Goal: Task Accomplishment & Management: Manage account settings

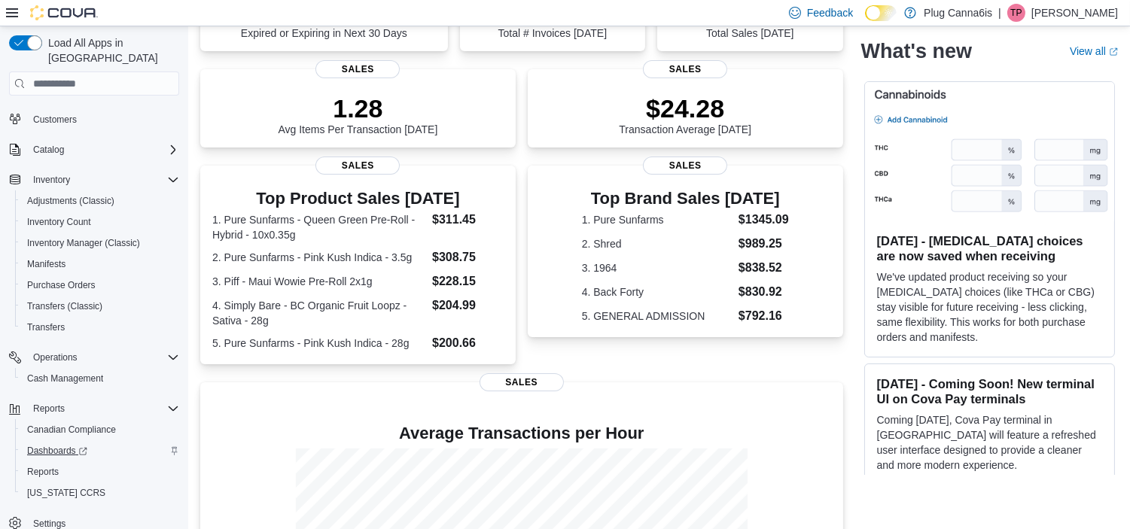
scroll to position [251, 0]
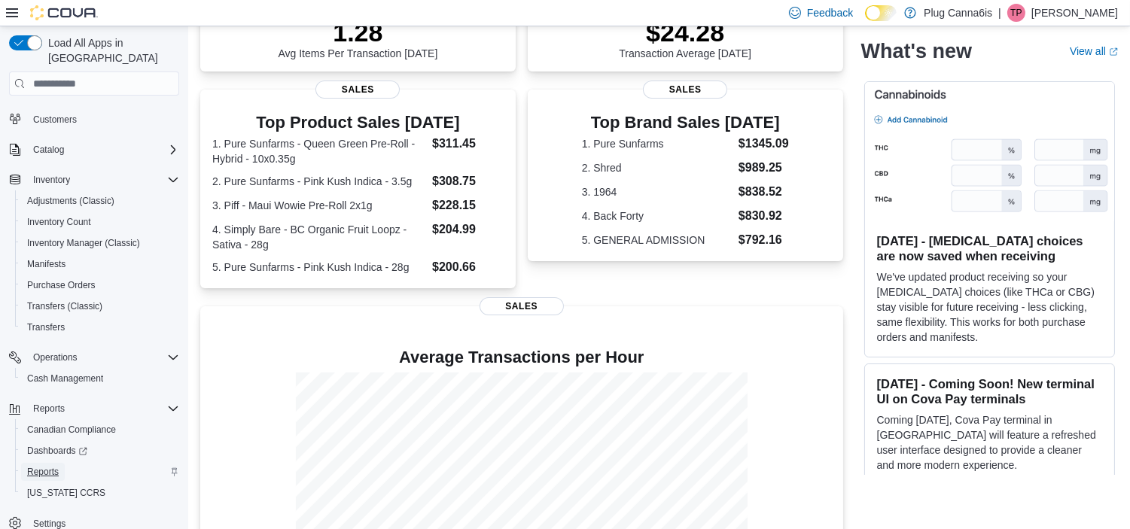
click at [50, 466] on span "Reports" at bounding box center [43, 472] width 32 height 12
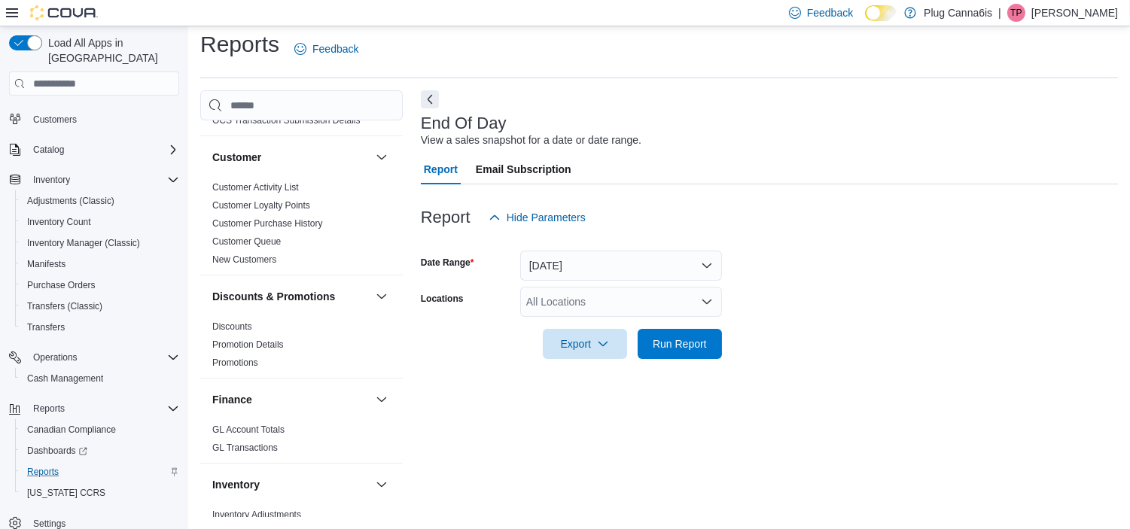
scroll to position [334, 0]
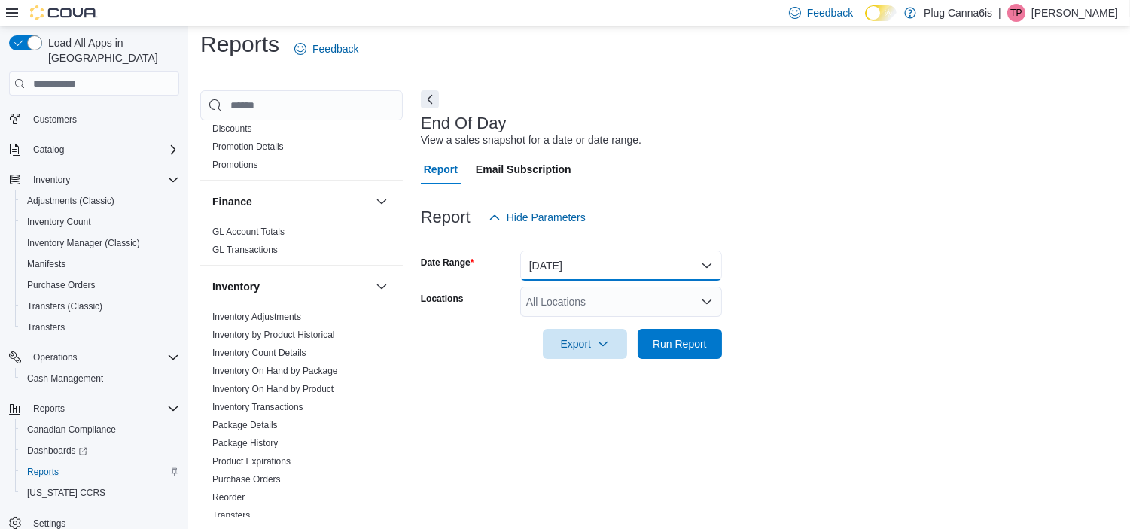
click at [614, 257] on button "Today" at bounding box center [621, 266] width 202 height 30
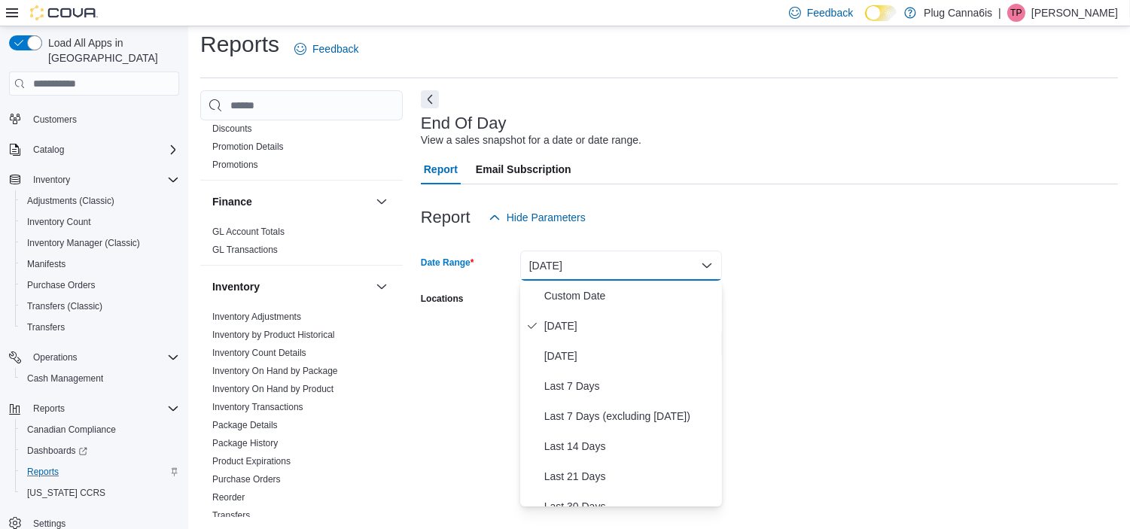
click at [861, 237] on div at bounding box center [769, 242] width 697 height 18
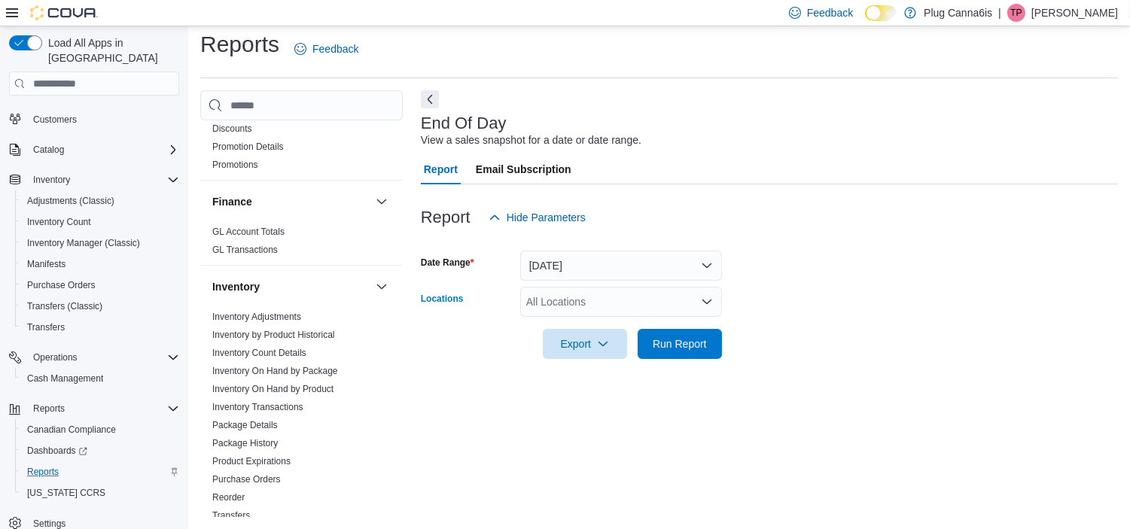
click at [606, 311] on div "All Locations" at bounding box center [621, 302] width 202 height 30
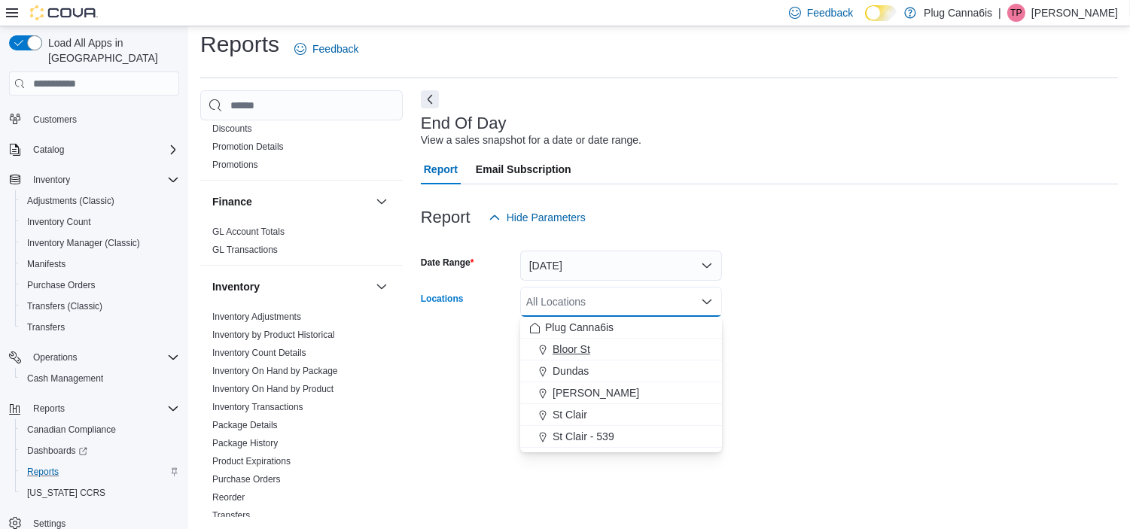
click at [606, 355] on div "Bloor St" at bounding box center [621, 349] width 184 height 15
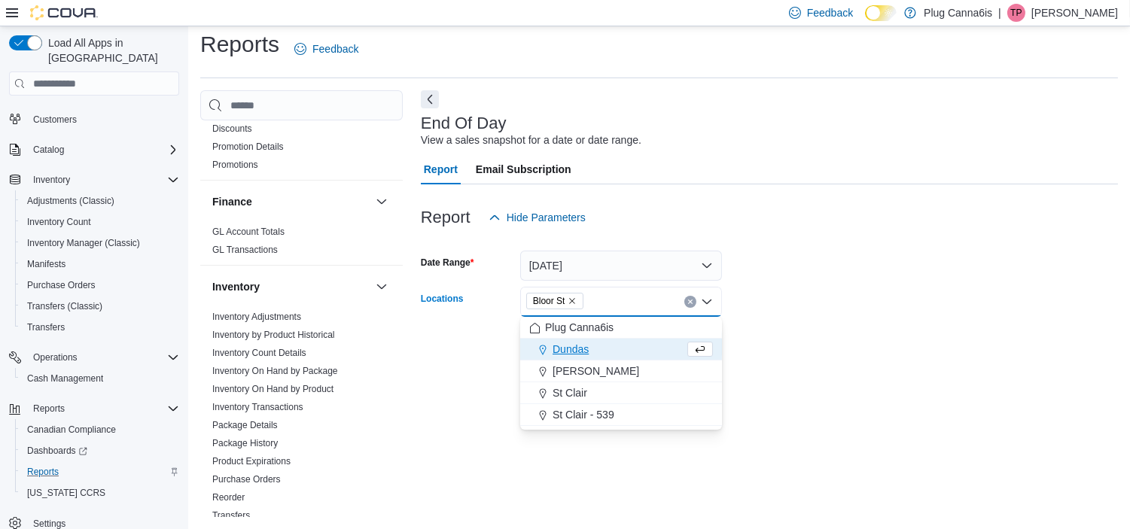
click at [848, 317] on div at bounding box center [769, 323] width 697 height 12
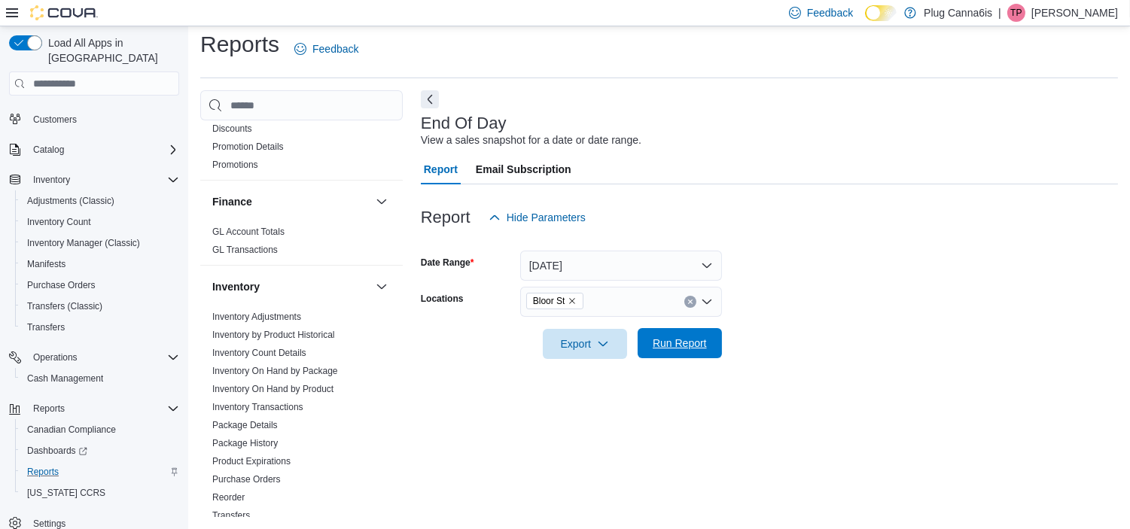
click at [643, 334] on button "Run Report" at bounding box center [680, 343] width 84 height 30
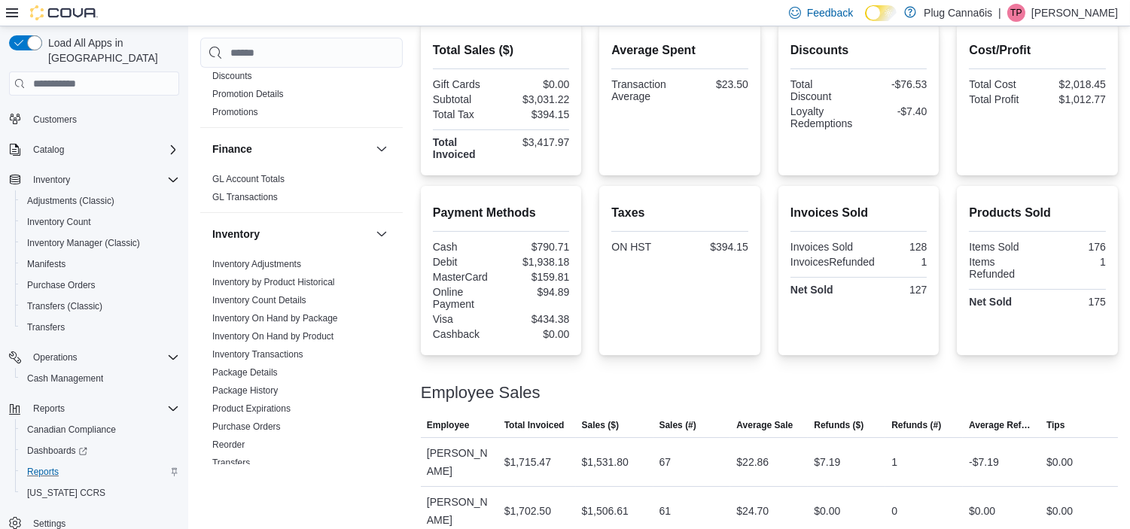
scroll to position [111, 0]
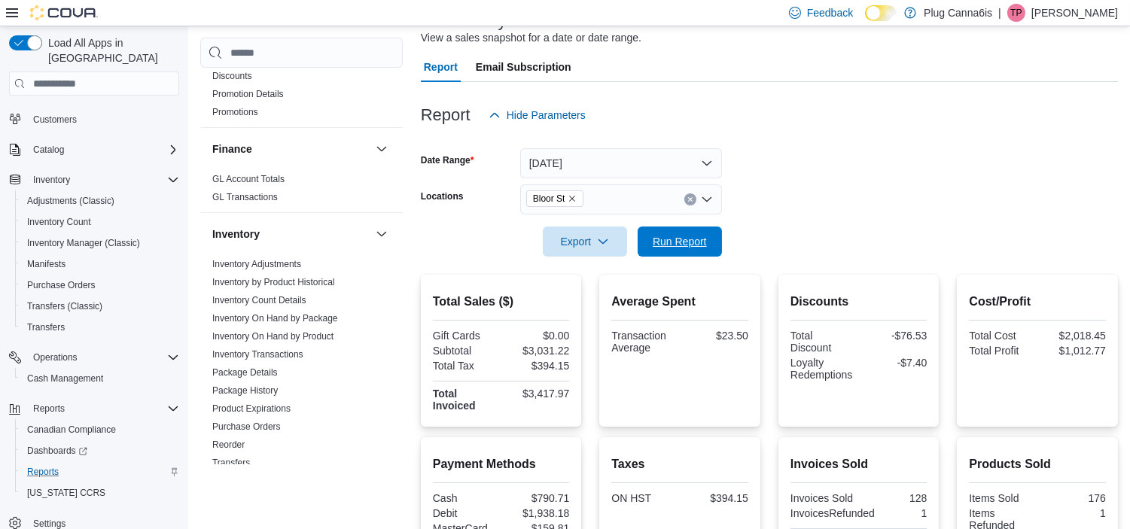
drag, startPoint x: 683, startPoint y: 239, endPoint x: 641, endPoint y: 295, distance: 69.9
click at [683, 239] on span "Run Report" at bounding box center [680, 241] width 54 height 15
click at [571, 245] on span "Export" at bounding box center [585, 241] width 66 height 30
click at [581, 297] on span "Export to Pdf" at bounding box center [587, 302] width 68 height 12
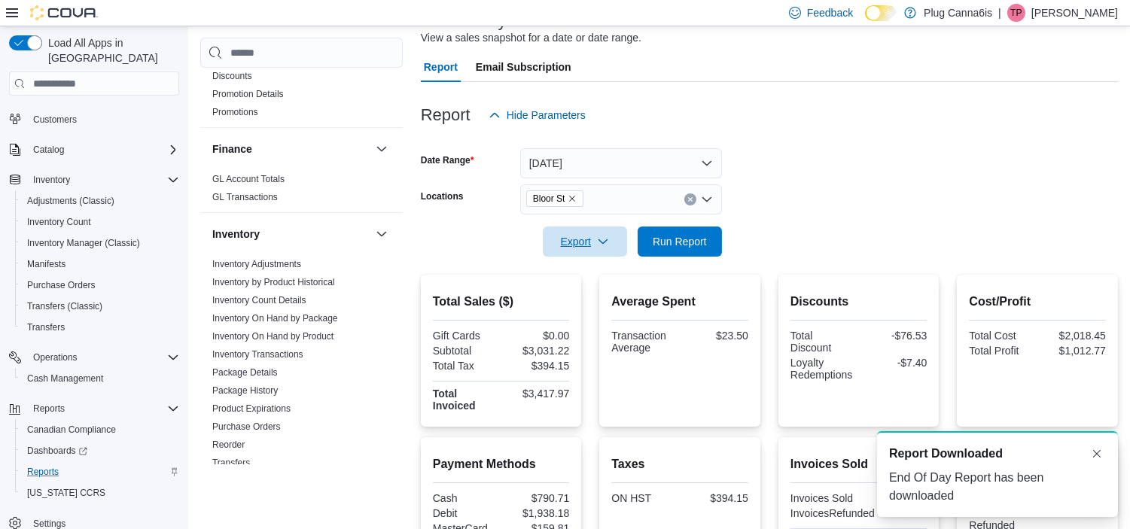
scroll to position [0, 0]
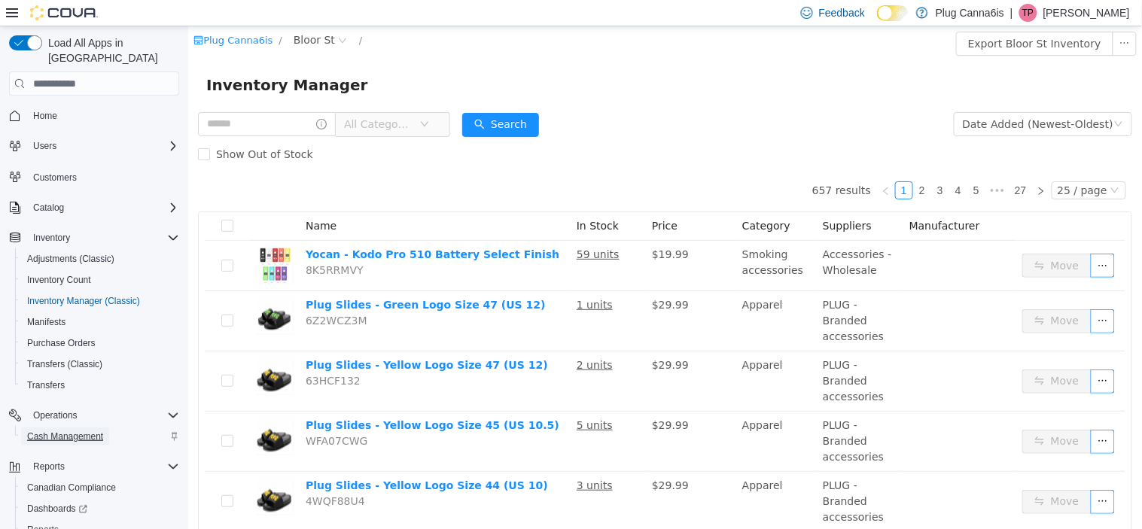
click at [57, 431] on span "Cash Management" at bounding box center [65, 437] width 76 height 12
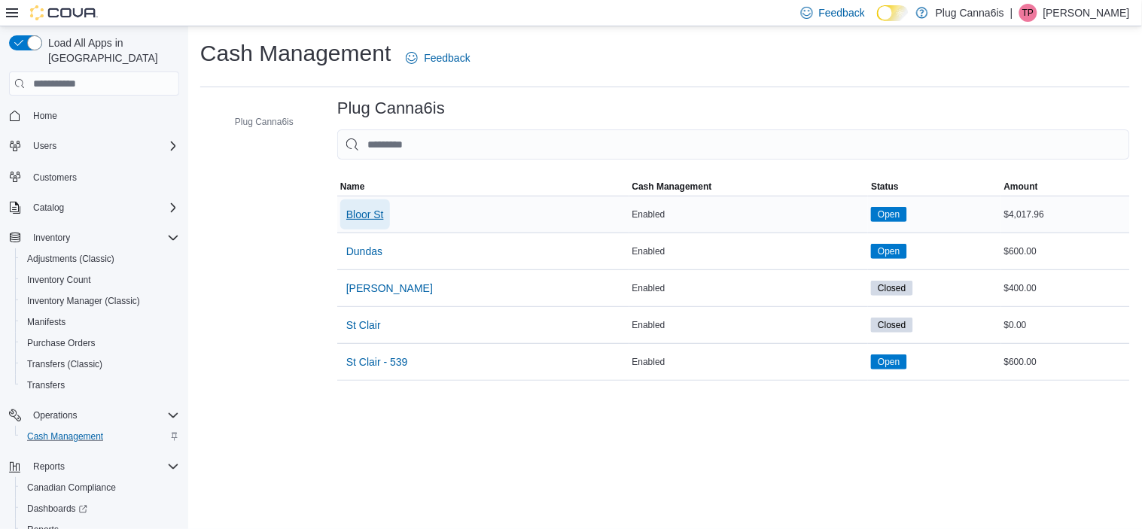
click at [366, 216] on span "Bloor St" at bounding box center [365, 214] width 38 height 15
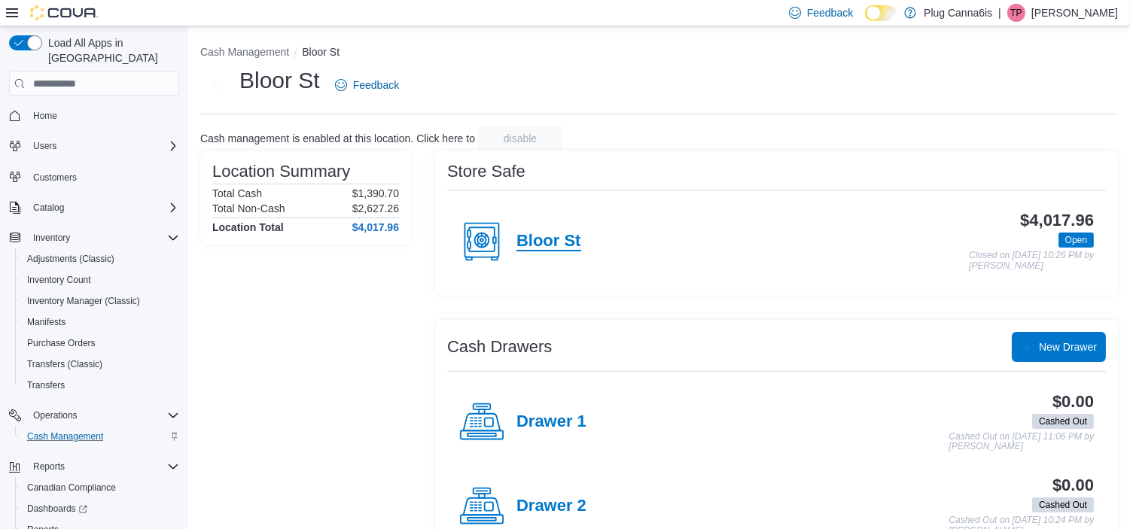
click at [538, 239] on h4 "Bloor St" at bounding box center [548, 242] width 65 height 20
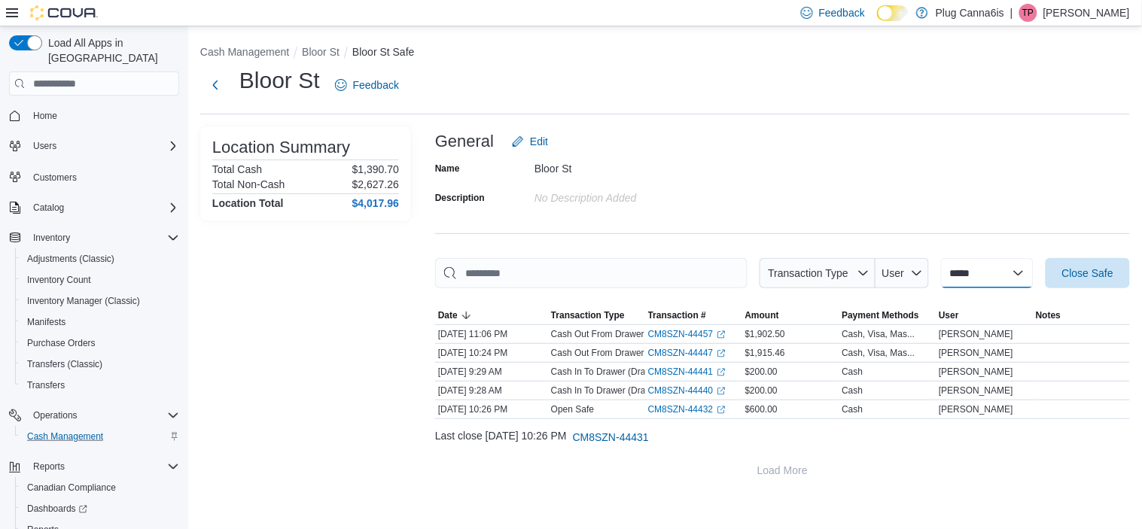
click at [959, 265] on select "**********" at bounding box center [987, 273] width 93 height 30
select select "**********"
click at [941, 258] on select "**********" at bounding box center [987, 273] width 93 height 30
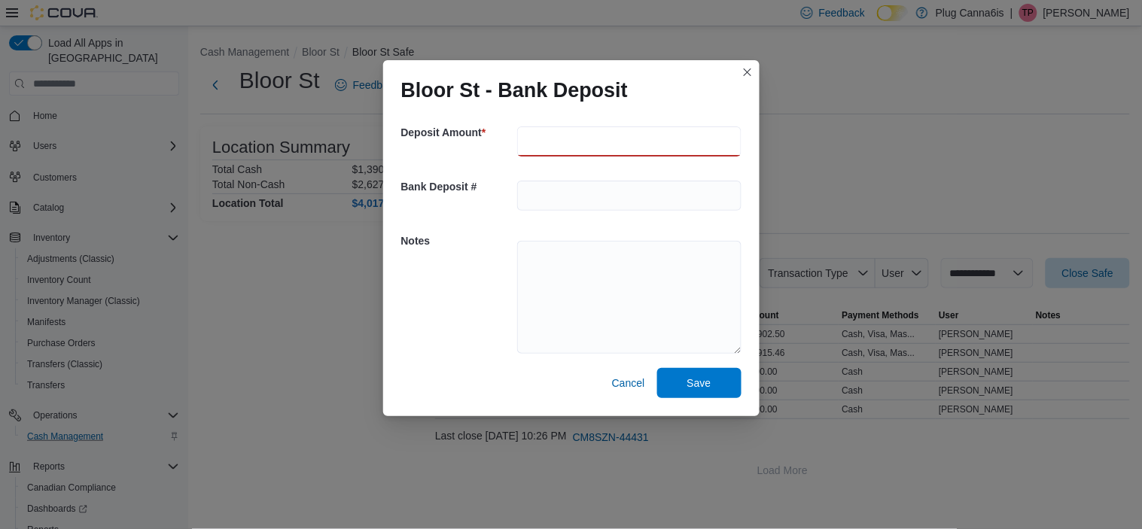
click at [592, 129] on input "number" at bounding box center [629, 141] width 224 height 30
type input "******"
click at [699, 382] on span "Save" at bounding box center [699, 382] width 24 height 15
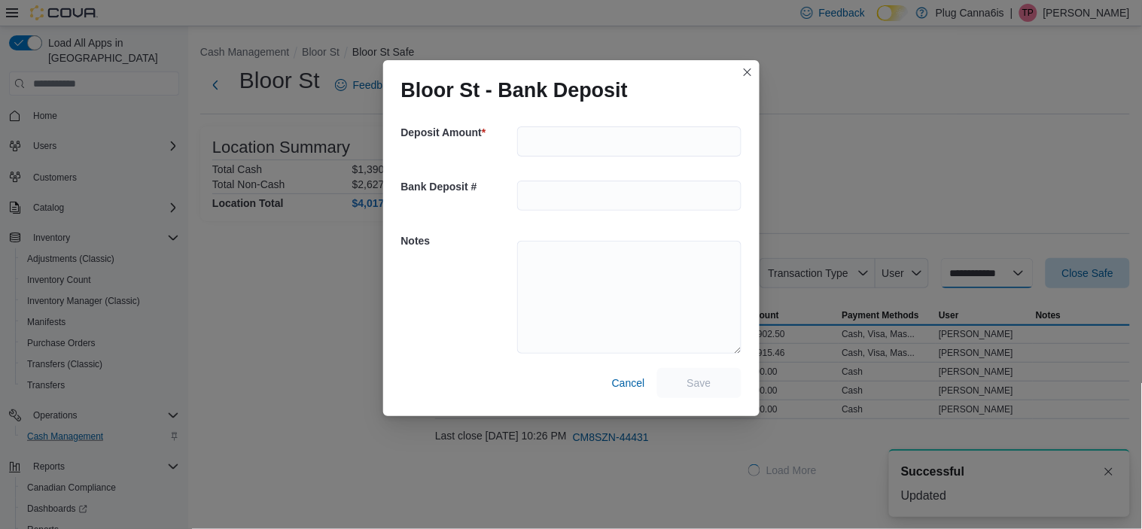
select select
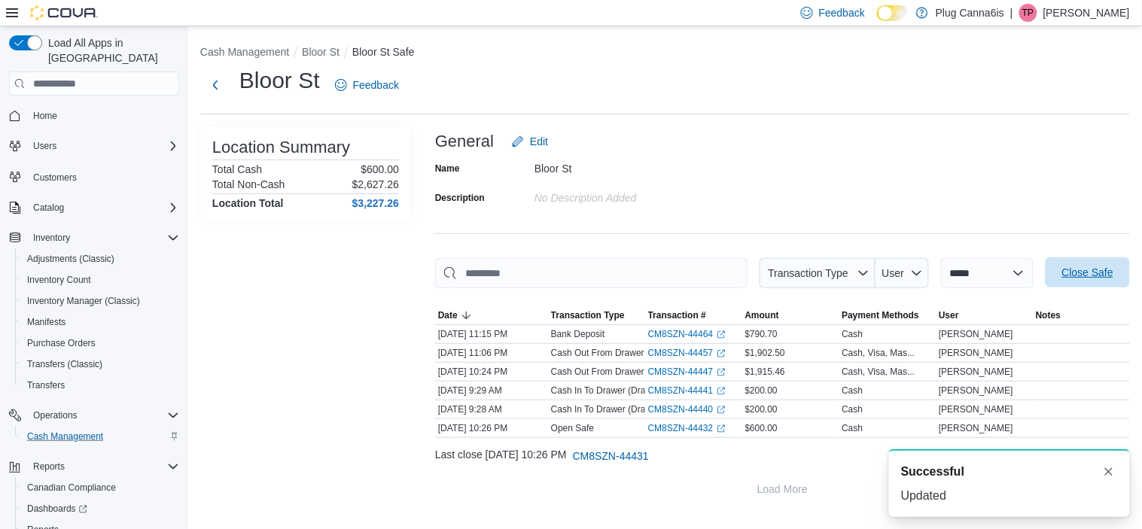
click at [1082, 272] on span "Close Safe" at bounding box center [1087, 272] width 51 height 15
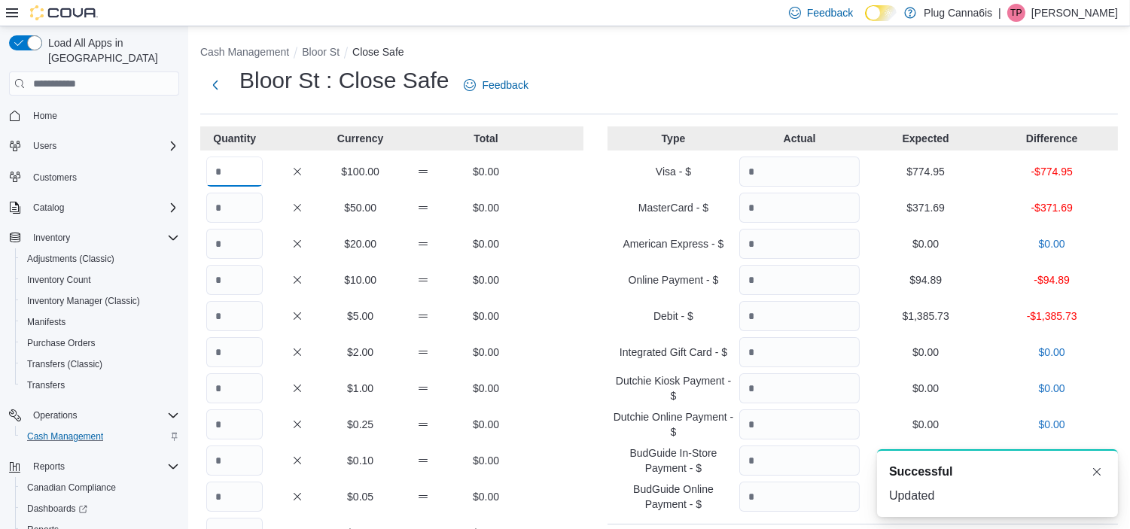
click at [244, 172] on input "Quantity" at bounding box center [234, 172] width 56 height 30
type input "*"
click at [771, 169] on input "Quantity" at bounding box center [799, 172] width 120 height 30
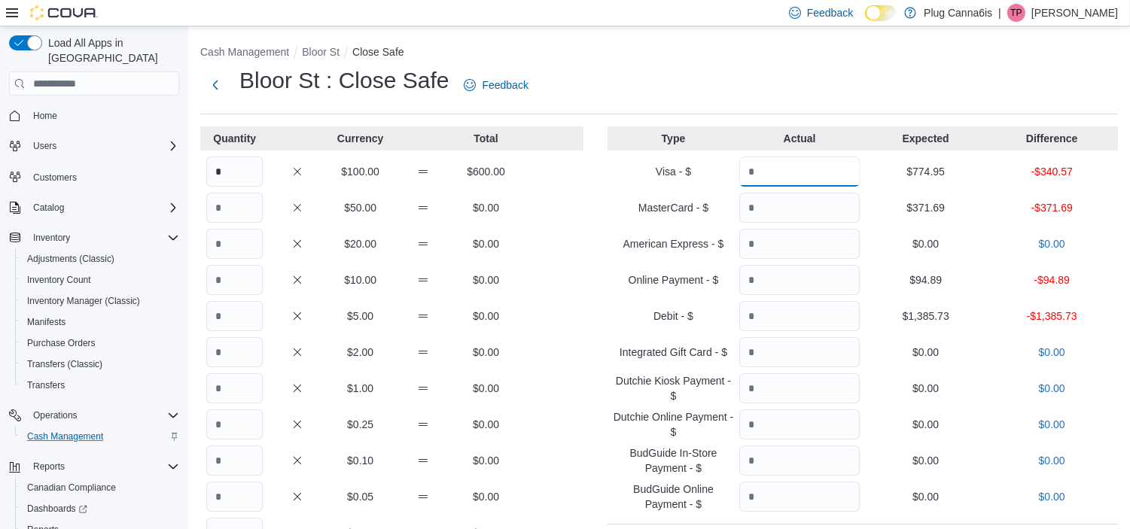
type input "******"
click at [794, 201] on input "Quantity" at bounding box center [799, 208] width 120 height 30
click at [1101, 236] on p "$0.00" at bounding box center [1051, 243] width 120 height 15
click at [794, 205] on input "**" at bounding box center [799, 208] width 120 height 30
type input "******"
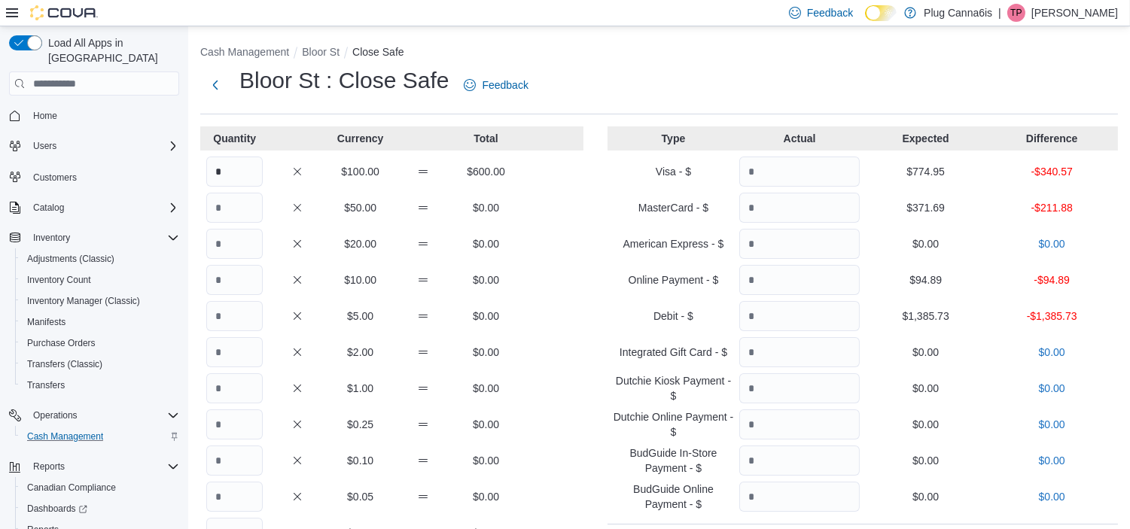
click at [772, 262] on div "Type Actual Expected Difference Visa - $ ****** $774.95 -$340.57 MasterCard - $…" at bounding box center [862, 447] width 510 height 643
click at [779, 284] on input "Quantity" at bounding box center [799, 280] width 120 height 30
type input "*****"
click at [769, 321] on input "Quantity" at bounding box center [799, 316] width 120 height 30
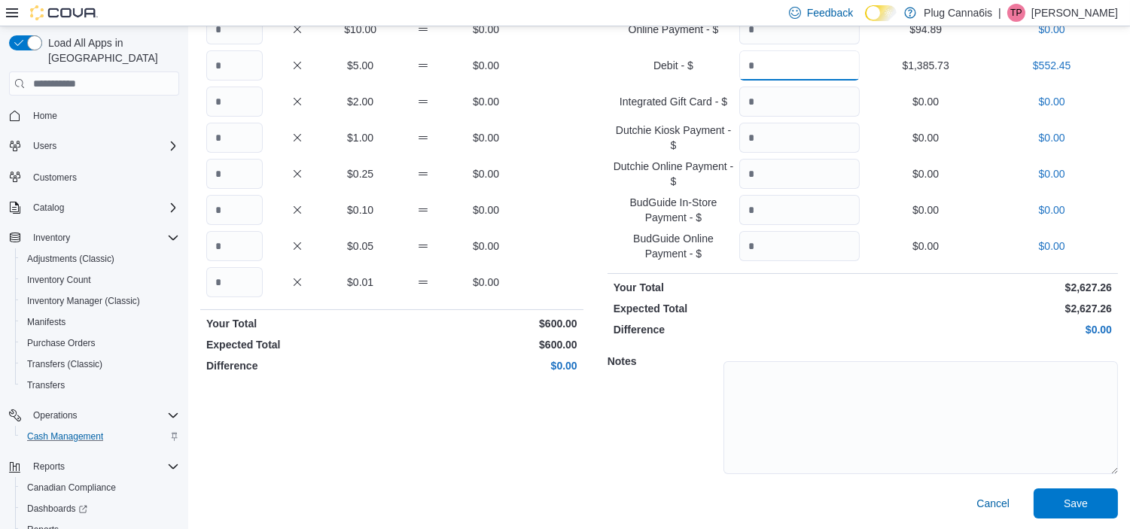
scroll to position [252, 0]
type input "*******"
click at [1073, 487] on span "Save" at bounding box center [1076, 501] width 66 height 30
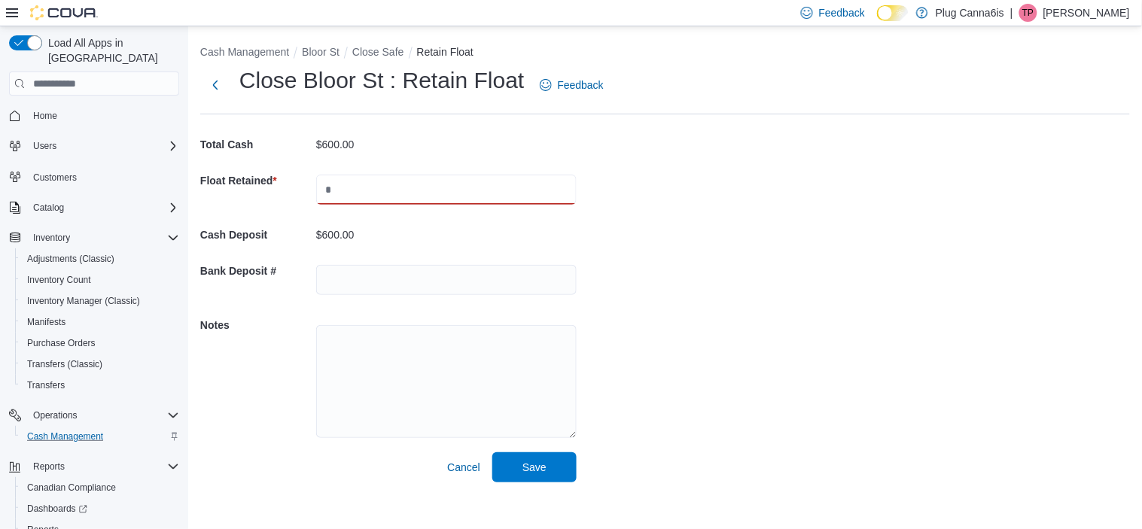
click at [327, 196] on input "text" at bounding box center [446, 190] width 260 height 30
type input "***"
click at [732, 257] on div "Cash Management Bloor St Close Safe Retain Float Close Bloor St : Retain Float …" at bounding box center [665, 260] width 954 height 468
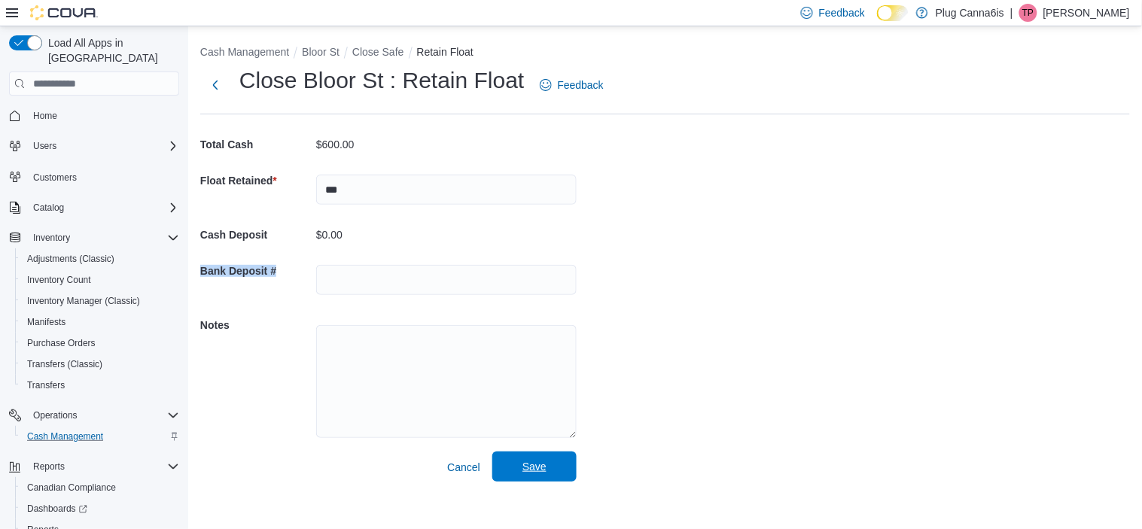
click at [510, 476] on span "Save" at bounding box center [534, 467] width 66 height 30
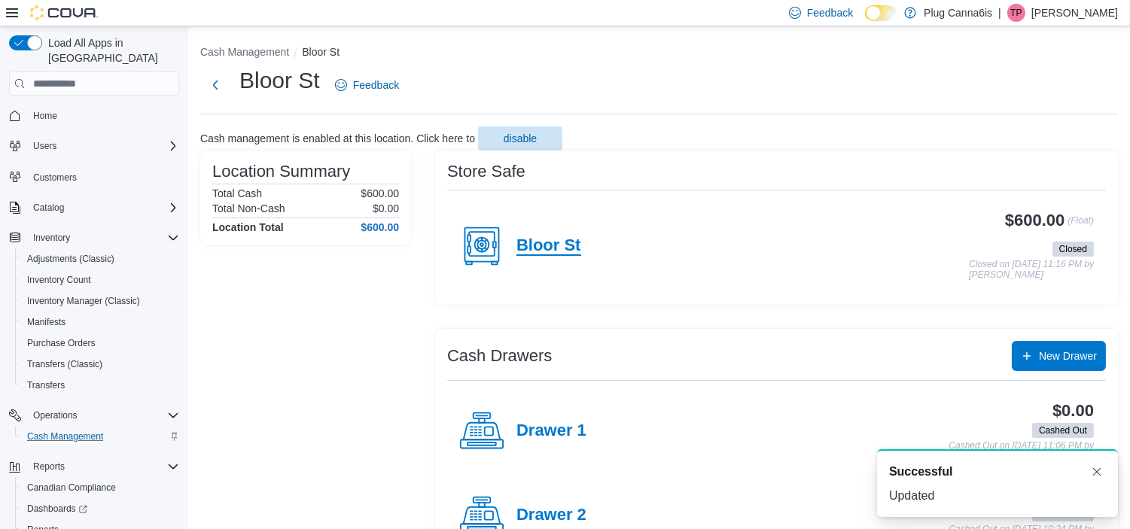
click at [547, 252] on h4 "Bloor St" at bounding box center [548, 246] width 65 height 20
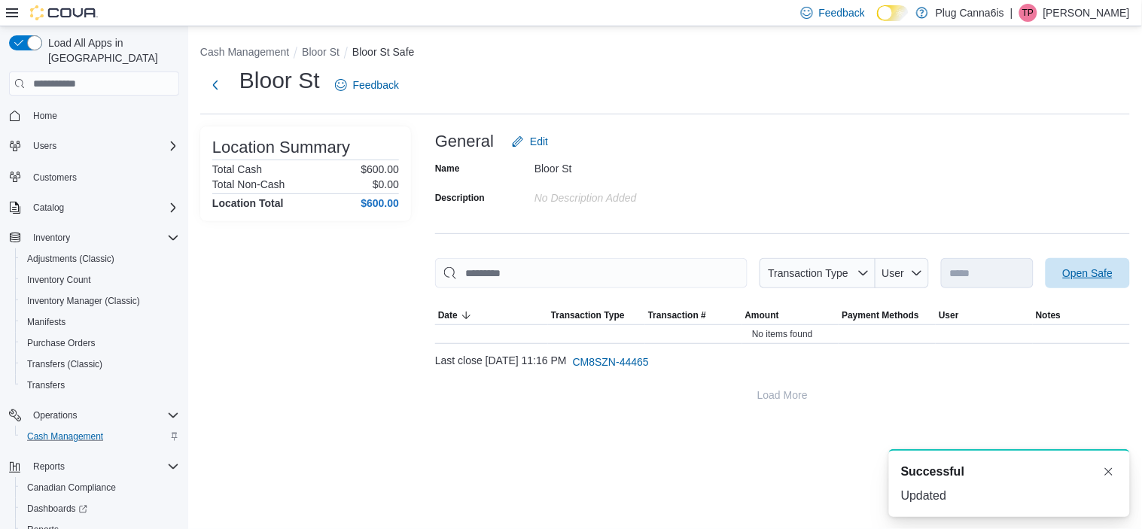
drag, startPoint x: 1082, startPoint y: 276, endPoint x: 858, endPoint y: 193, distance: 238.1
click at [1082, 276] on span "Open Safe" at bounding box center [1088, 273] width 50 height 15
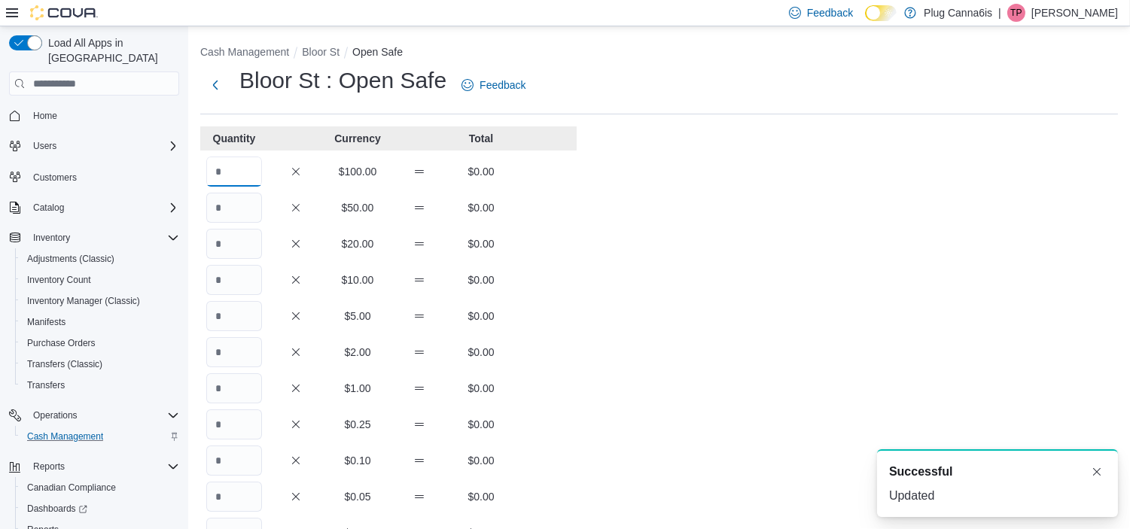
click at [257, 162] on input "Quantity" at bounding box center [234, 172] width 56 height 30
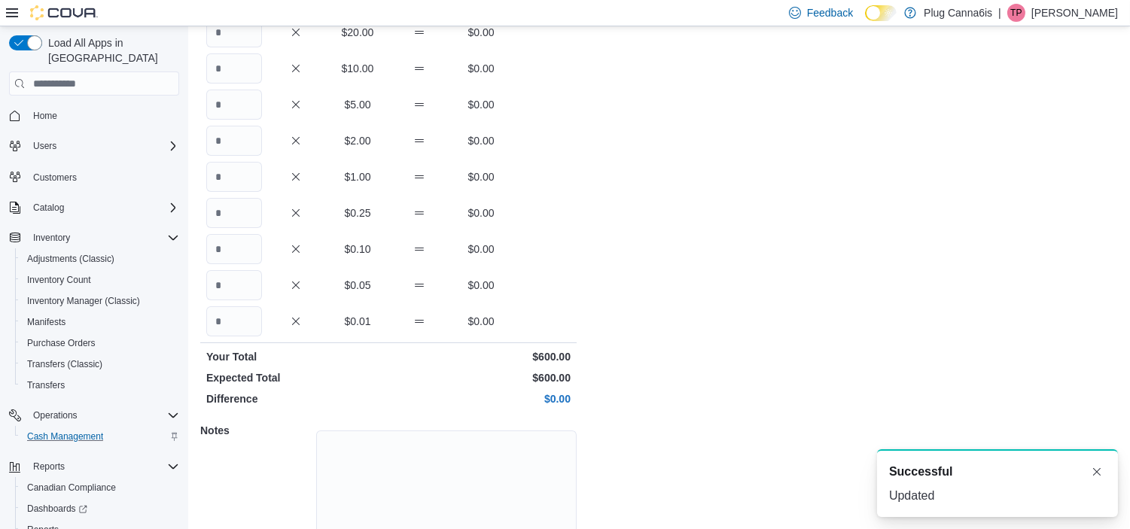
scroll to position [282, 0]
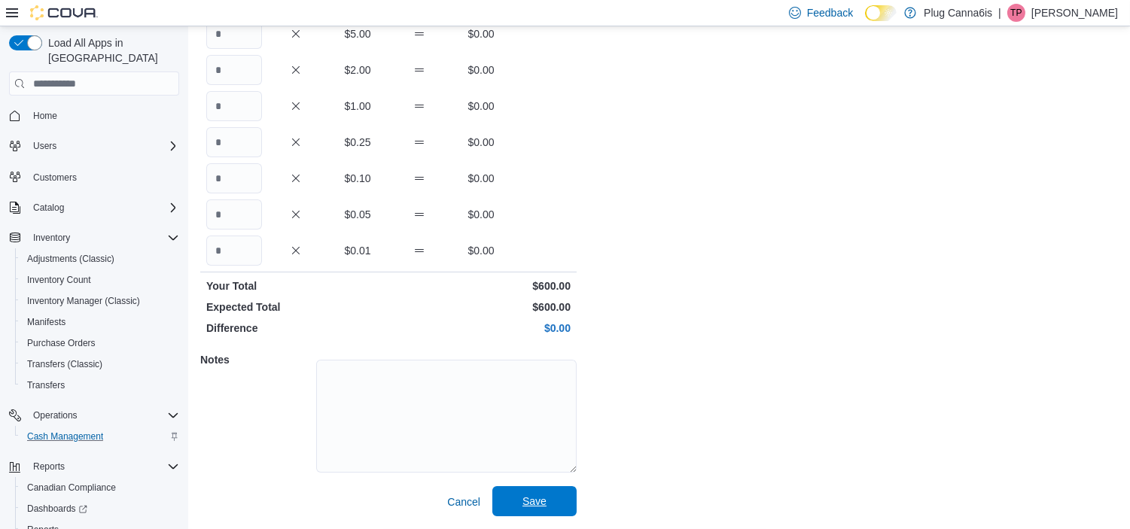
type input "*"
click at [533, 501] on span "Save" at bounding box center [534, 501] width 24 height 15
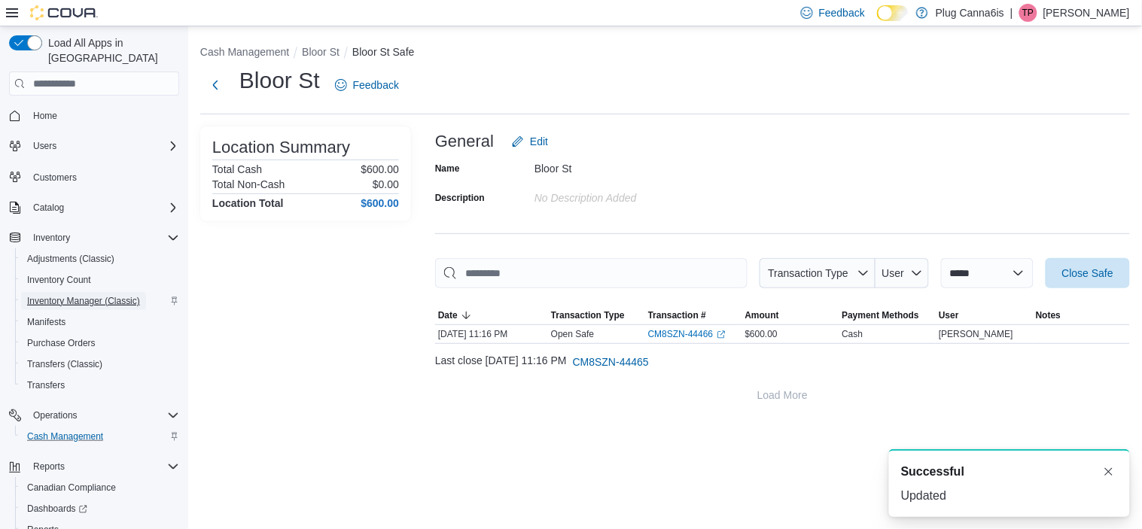
click at [96, 295] on span "Inventory Manager (Classic)" at bounding box center [83, 301] width 113 height 12
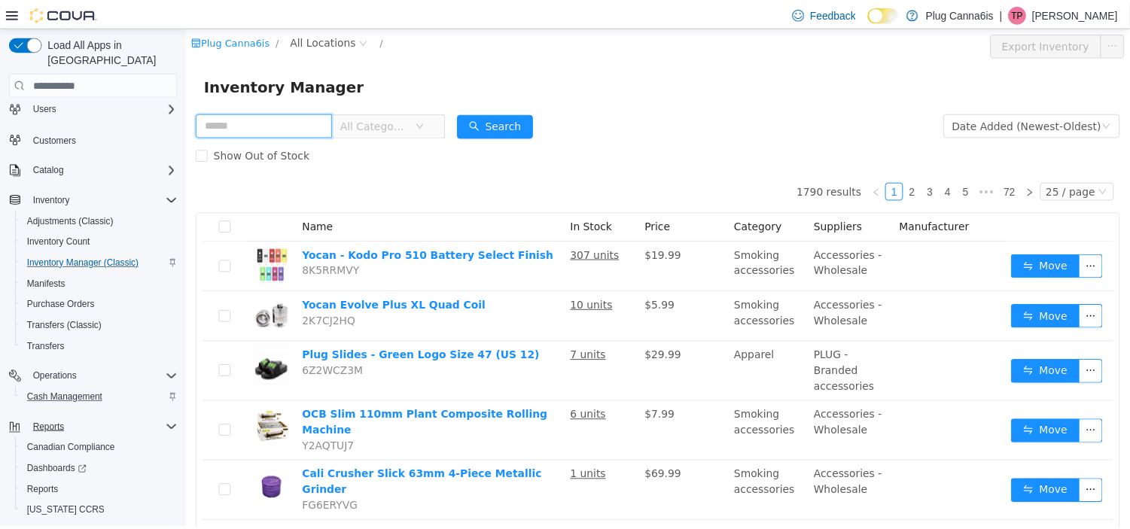
scroll to position [58, 0]
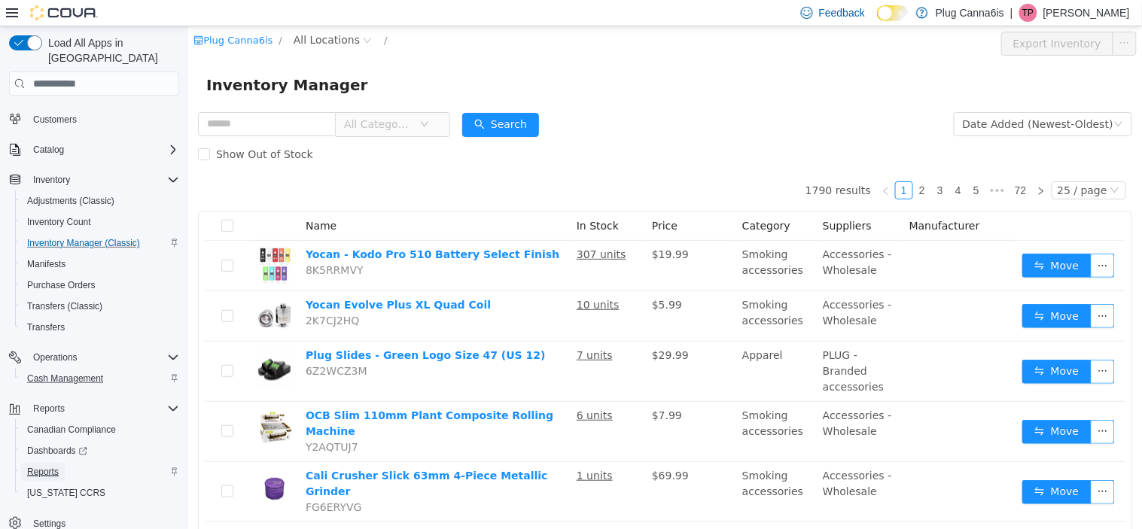
click at [53, 466] on span "Reports" at bounding box center [43, 472] width 32 height 12
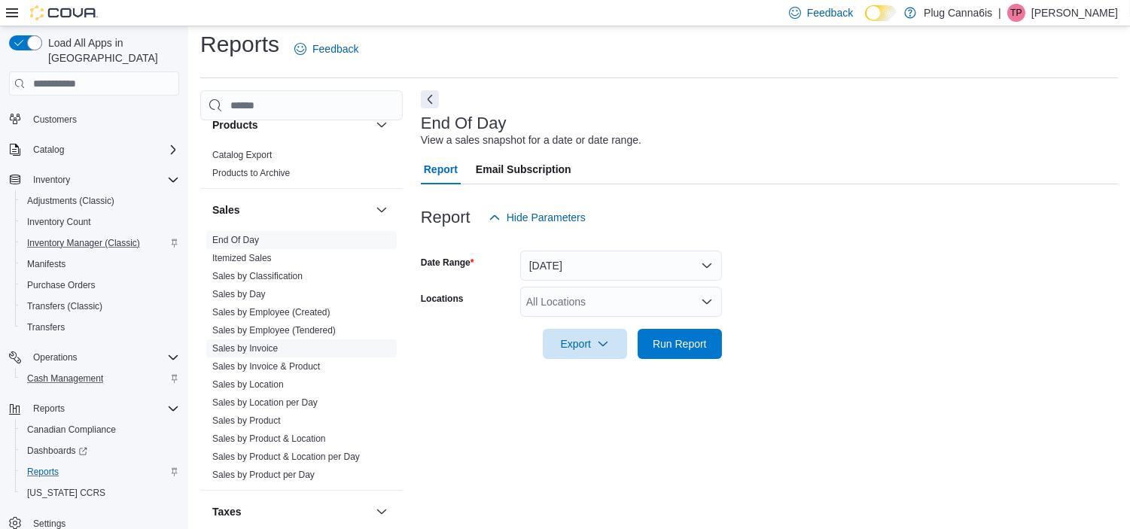
scroll to position [1055, 0]
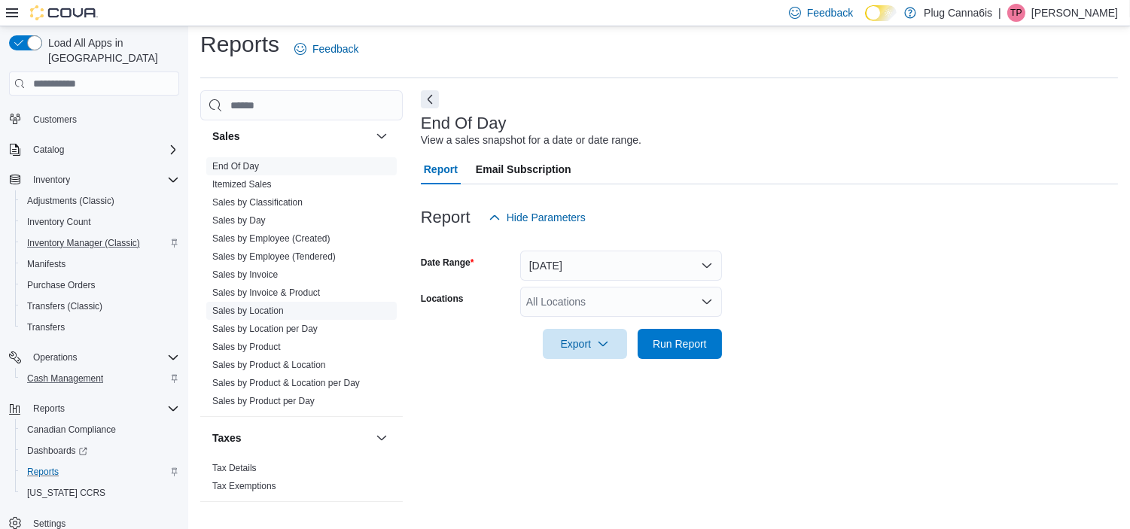
click at [254, 312] on link "Sales by Location" at bounding box center [248, 311] width 72 height 11
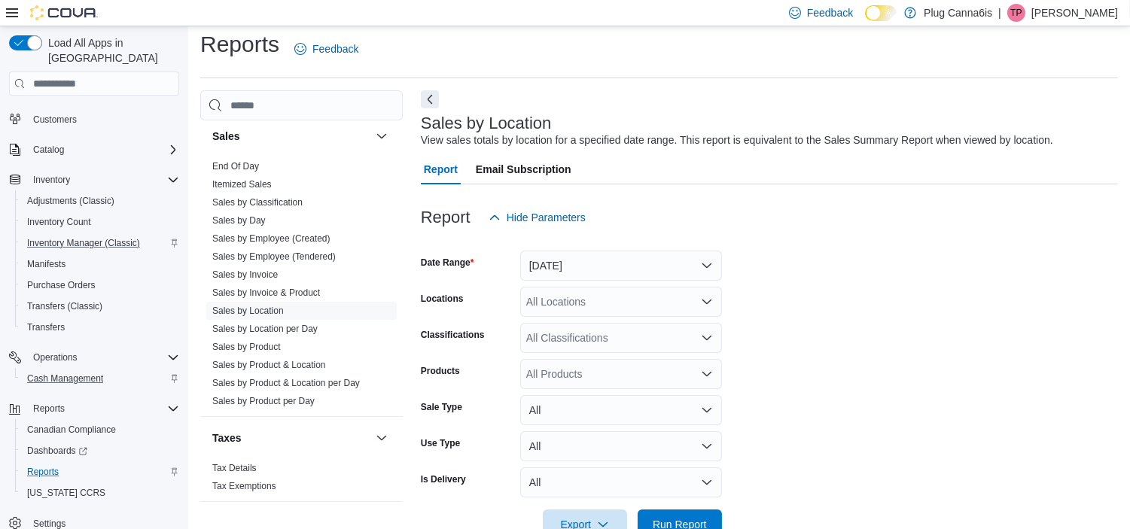
scroll to position [34, 0]
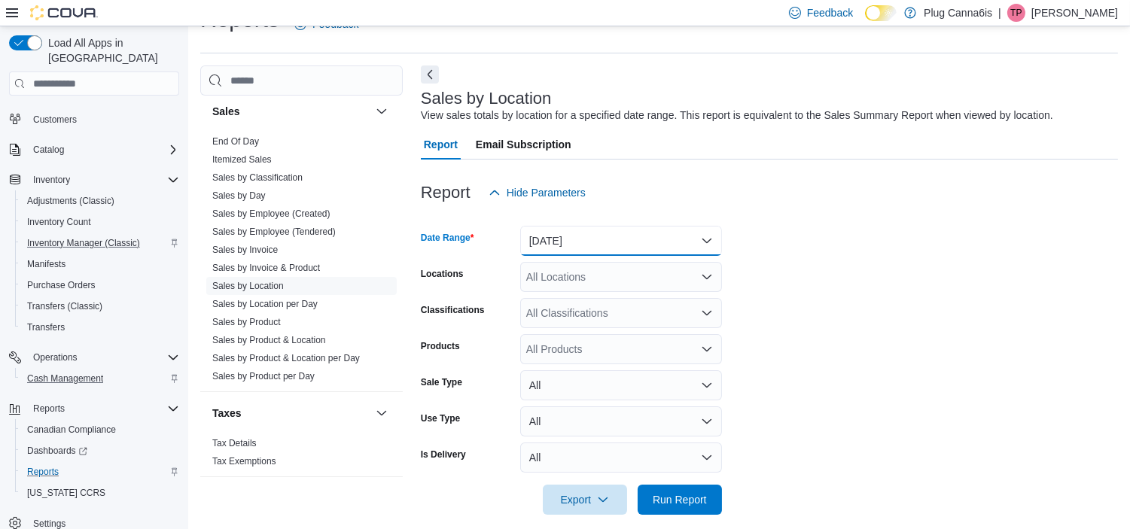
drag, startPoint x: 546, startPoint y: 238, endPoint x: 557, endPoint y: 251, distance: 16.6
click at [547, 242] on button "Yesterday" at bounding box center [621, 241] width 202 height 30
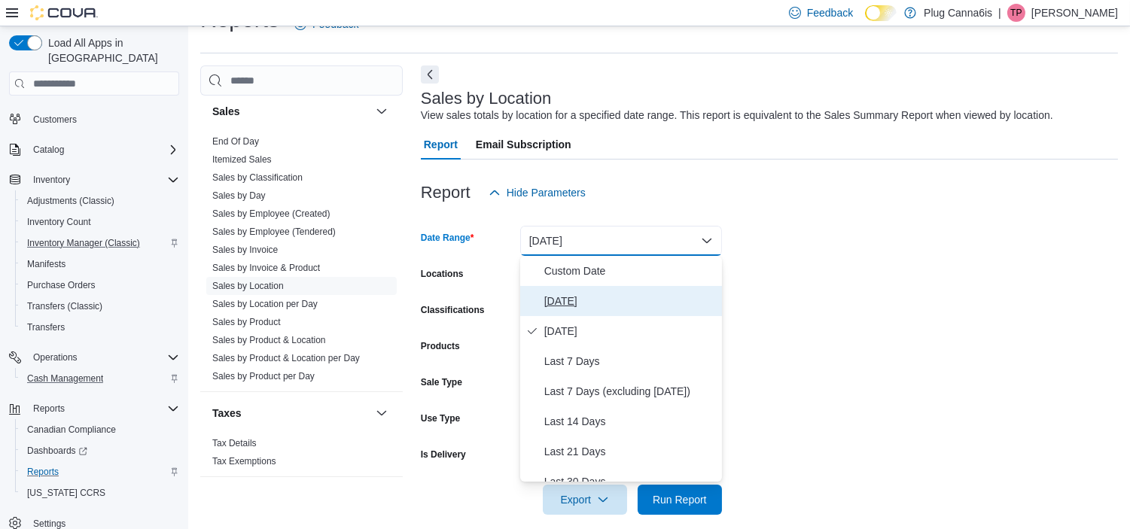
drag, startPoint x: 601, startPoint y: 291, endPoint x: 703, endPoint y: 288, distance: 102.4
click at [602, 292] on span "Today" at bounding box center [630, 301] width 172 height 18
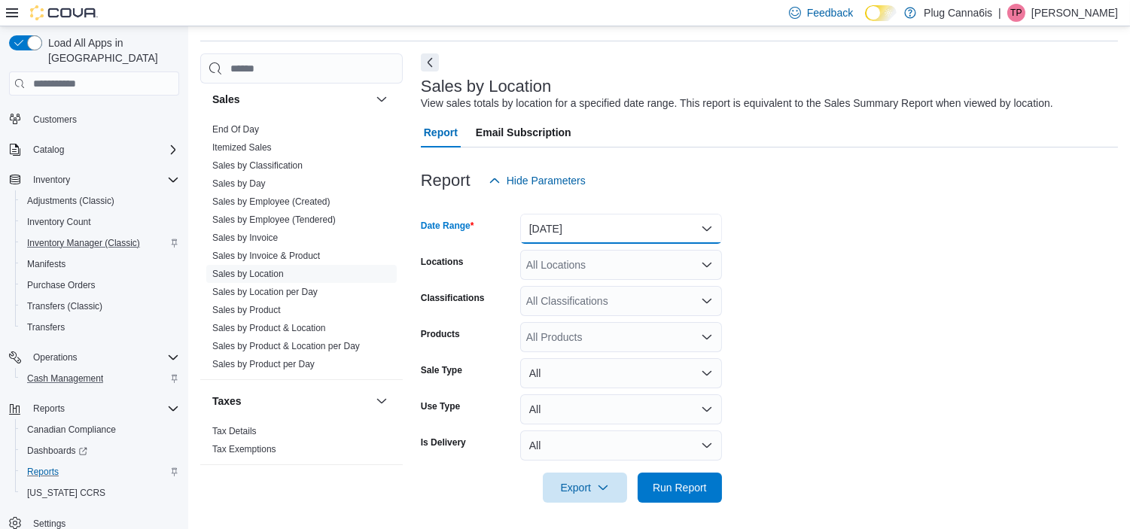
scroll to position [49, 0]
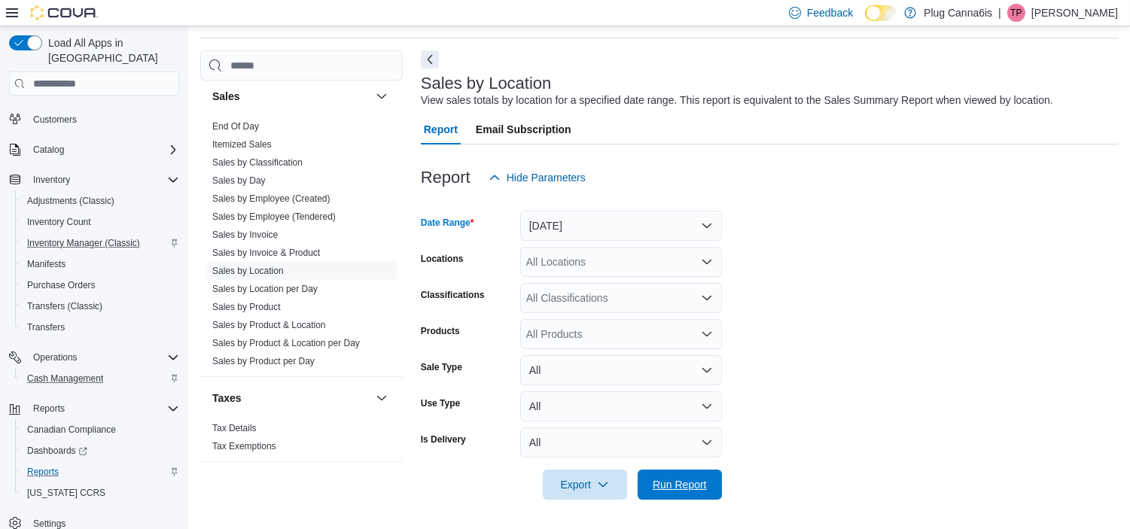
click at [674, 484] on span "Run Report" at bounding box center [680, 484] width 54 height 15
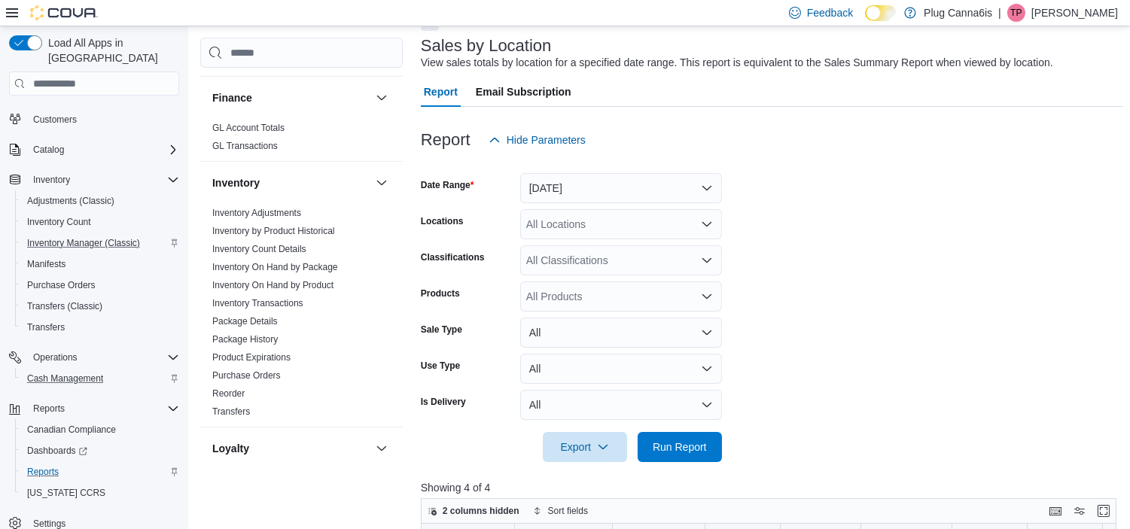
scroll to position [72, 0]
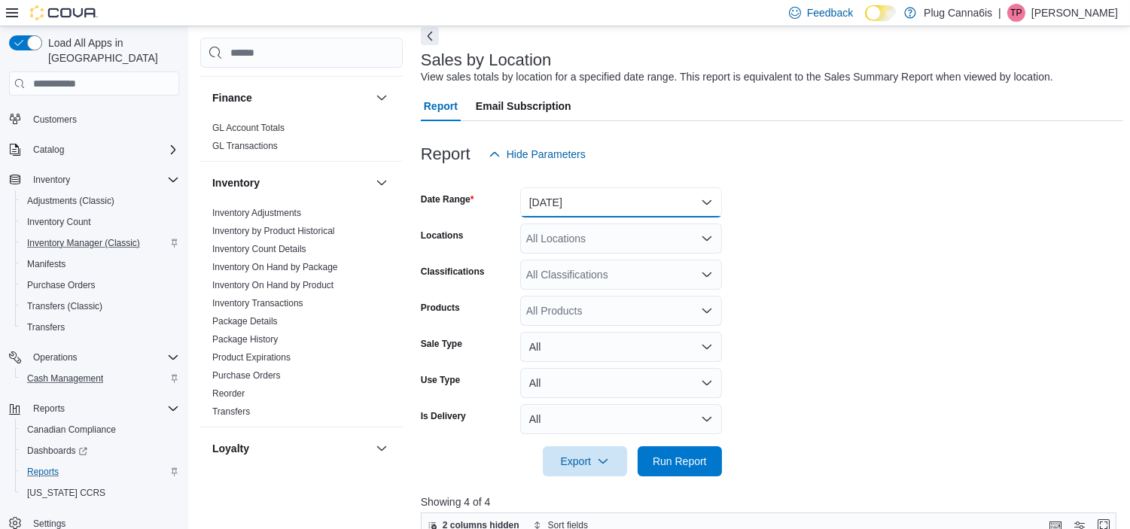
click at [597, 205] on button "Today" at bounding box center [621, 202] width 202 height 30
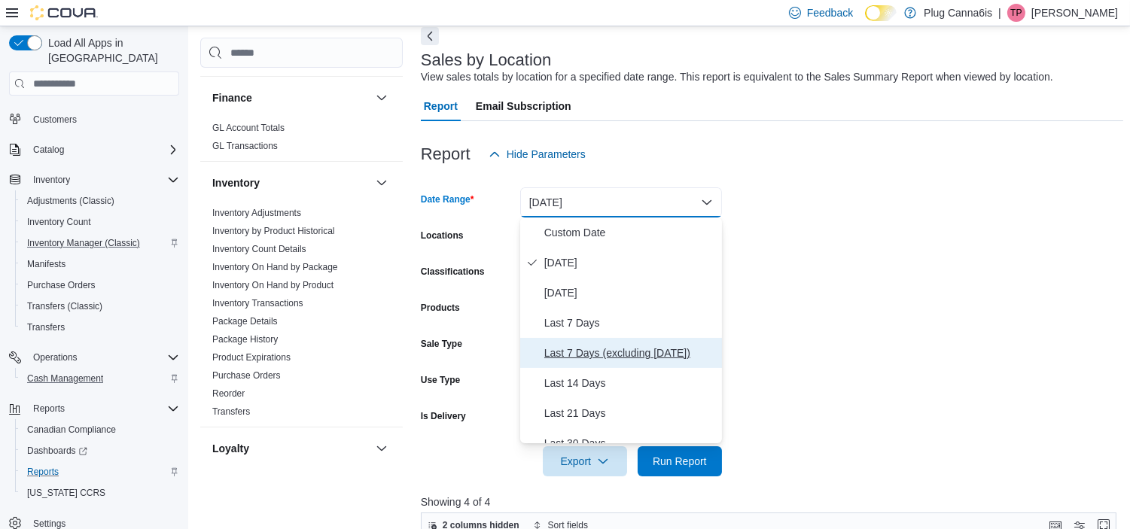
drag, startPoint x: 629, startPoint y: 346, endPoint x: 674, endPoint y: 342, distance: 44.6
click at [629, 346] on span "Last 7 Days (excluding today)" at bounding box center [630, 353] width 172 height 18
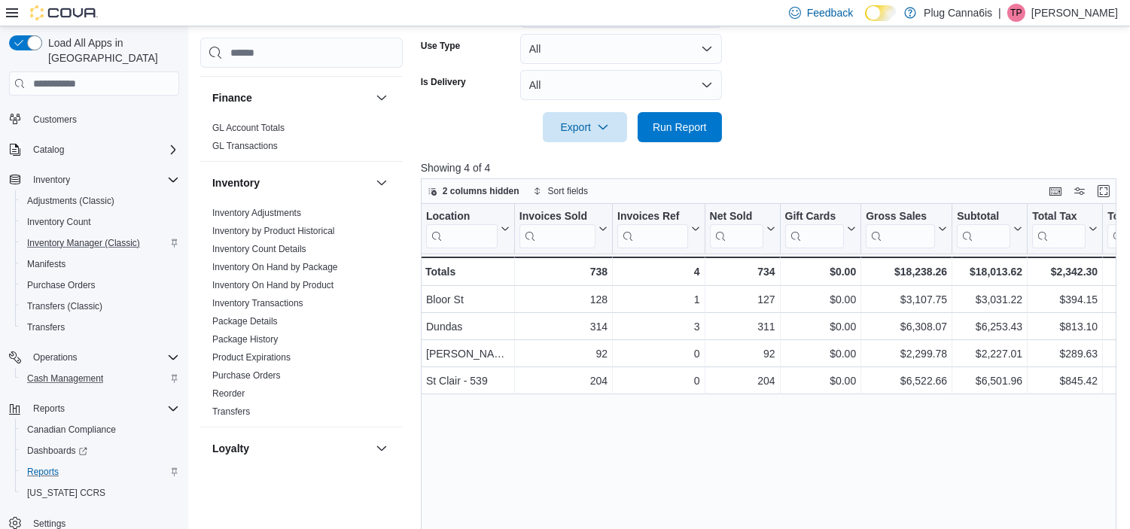
scroll to position [407, 0]
click at [674, 128] on span "Run Report" at bounding box center [680, 125] width 54 height 15
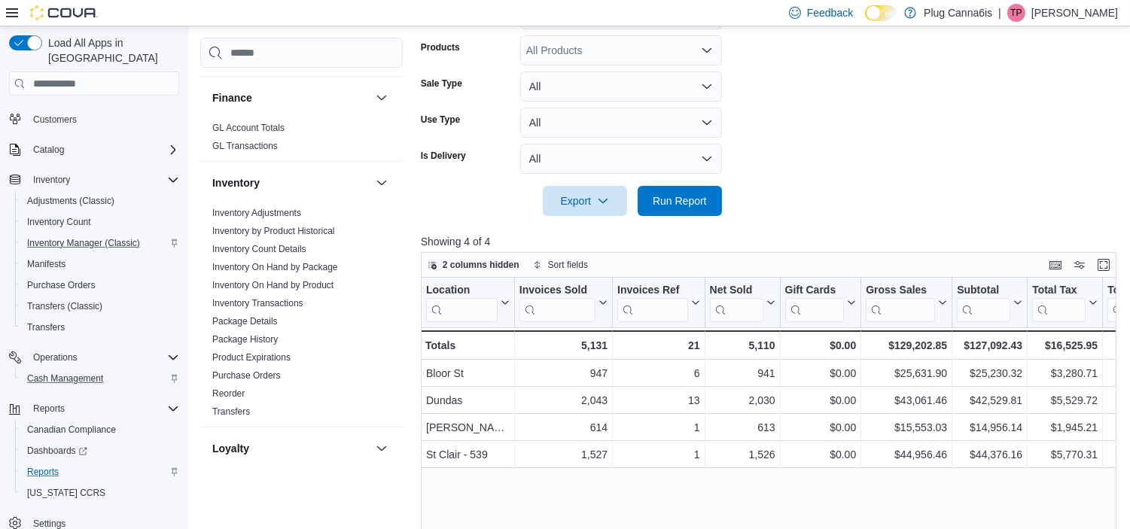
scroll to position [239, 0]
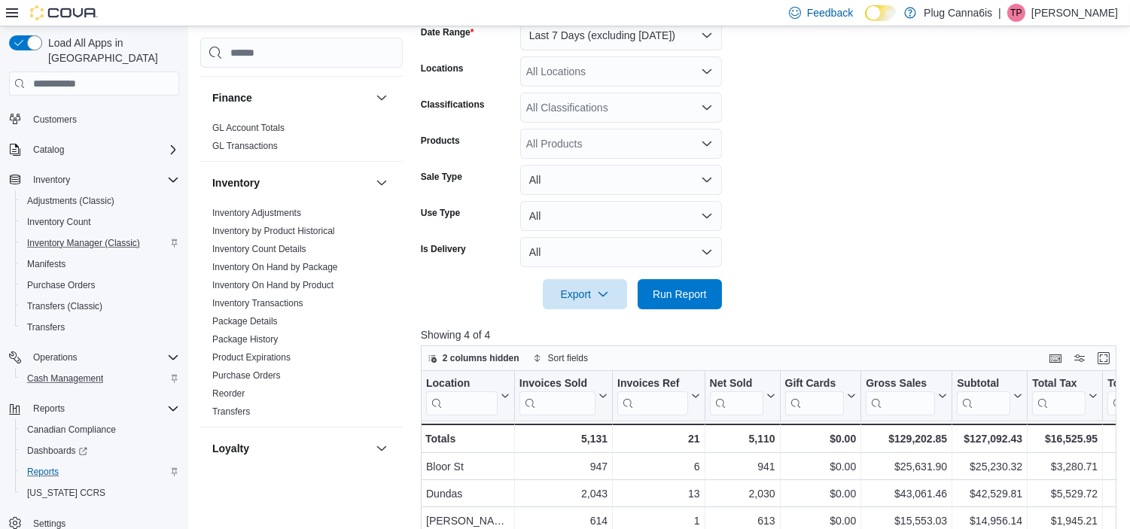
click at [1064, 12] on p "Tianna Parks" at bounding box center [1074, 13] width 87 height 18
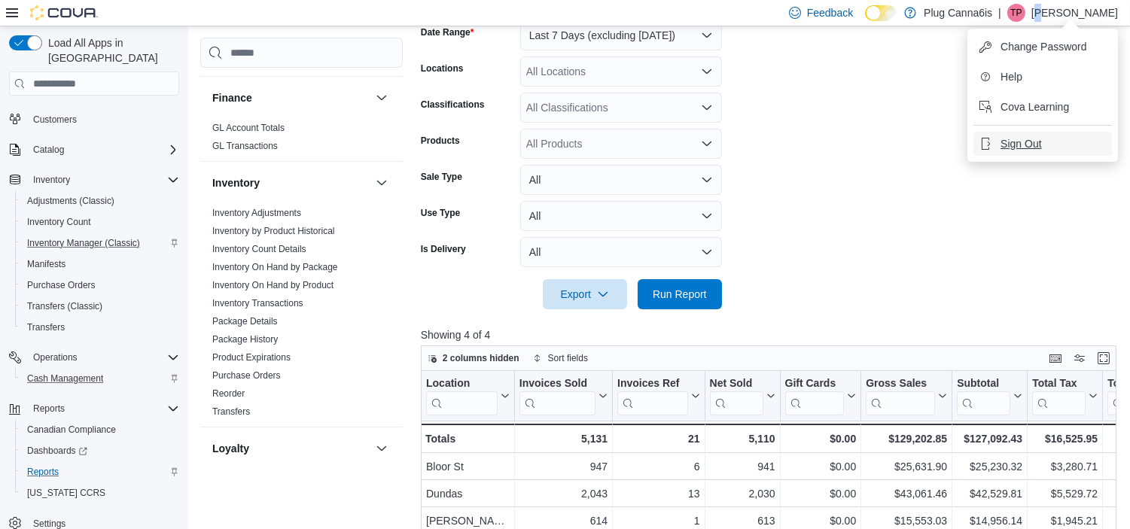
click at [1061, 154] on button "Sign Out" at bounding box center [1042, 144] width 139 height 24
